Goal: Find contact information: Find contact information

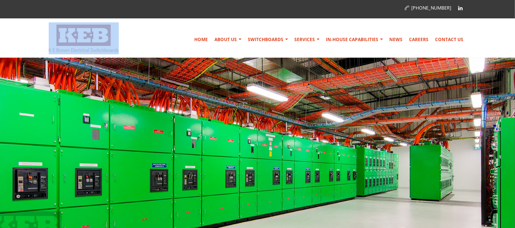
drag, startPoint x: 46, startPoint y: 51, endPoint x: 114, endPoint y: 51, distance: 67.8
click at [114, 51] on div "Home About Us Australian Made Mission & Values Community Support Company Histor…" at bounding box center [257, 38] width 429 height 32
click at [115, 51] on img at bounding box center [84, 38] width 70 height 27
drag, startPoint x: 130, startPoint y: 48, endPoint x: 86, endPoint y: 49, distance: 43.2
click at [86, 49] on div at bounding box center [91, 38] width 85 height 32
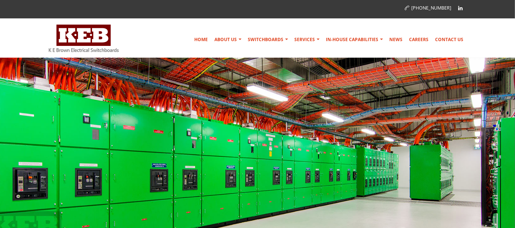
click at [127, 49] on div at bounding box center [91, 38] width 85 height 32
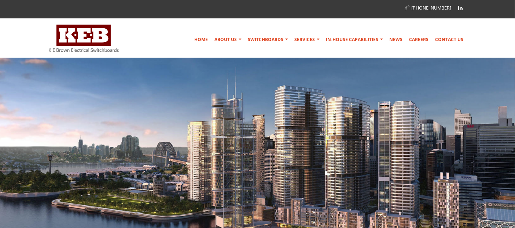
click at [31, 49] on div "[PHONE_NUMBER] Home About Us Australian Made Mission & Values Community Support…" at bounding box center [257, 29] width 515 height 58
drag, startPoint x: 44, startPoint y: 49, endPoint x: 83, endPoint y: 53, distance: 39.4
click at [82, 53] on div "Home About Us Australian Made Mission & Values Community Support Company Histor…" at bounding box center [257, 38] width 429 height 32
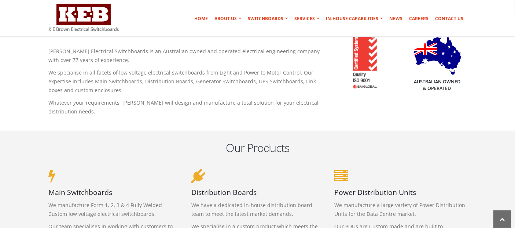
scroll to position [244, 0]
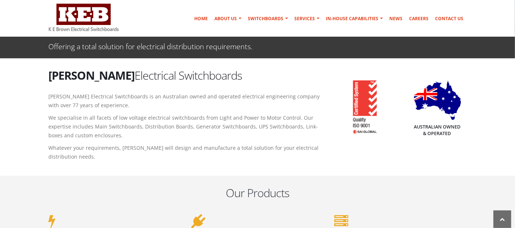
drag, startPoint x: 213, startPoint y: 77, endPoint x: 46, endPoint y: 67, distance: 167.7
click at [46, 67] on div "[PERSON_NAME] Electrical Switchboards [PERSON_NAME] Electrical Switchboards is …" at bounding box center [186, 115] width 286 height 97
copy h2 "[PERSON_NAME] Electrical Switchboards"
click at [93, 83] on div "[PERSON_NAME] Electrical Switchboards [PERSON_NAME] Electrical Switchboards is …" at bounding box center [186, 115] width 286 height 97
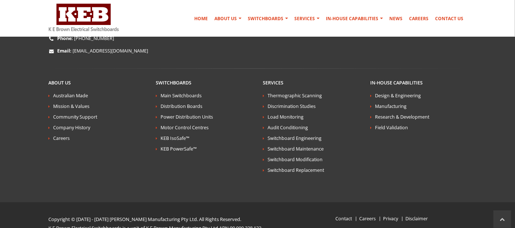
scroll to position [1442, 0]
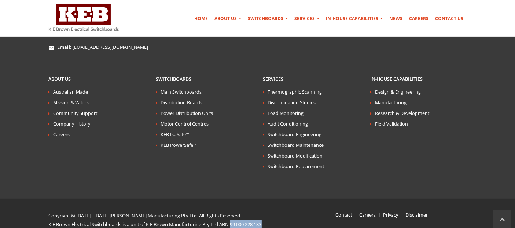
drag, startPoint x: 266, startPoint y: 209, endPoint x: 234, endPoint y: 207, distance: 32.3
click at [234, 219] on p "K E Brown Electrical Switchboards is a unit of K E Brown Manufacturing Pty Ltd …" at bounding box center [168, 223] width 239 height 9
copy p "99 000 228 133"
click at [256, 123] on div "Switchboards Main Switchboards Distribution Boards Power Distribution Units Mot…" at bounding box center [203, 114] width 107 height 77
drag, startPoint x: 148, startPoint y: 210, endPoint x: 222, endPoint y: 210, distance: 74.0
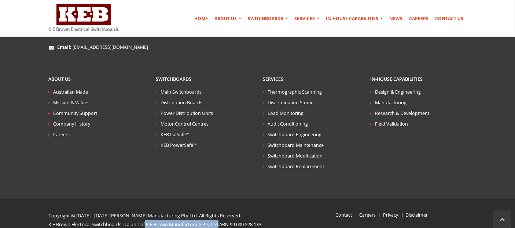
click at [222, 219] on p "K E Brown Electrical Switchboards is a unit of K E Brown Manufacturing Pty Ltd …" at bounding box center [168, 223] width 239 height 9
copy p "K E Brown Manufacturing Pty Ltd"
